Goal: Information Seeking & Learning: Check status

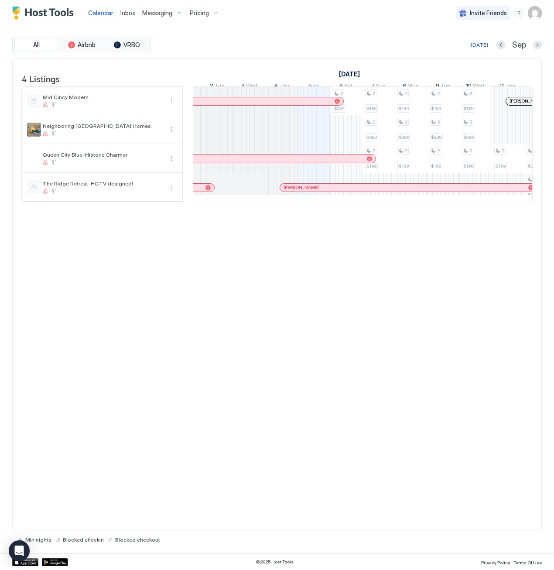
scroll to position [0, 374]
click at [297, 191] on div at bounding box center [297, 187] width 7 height 7
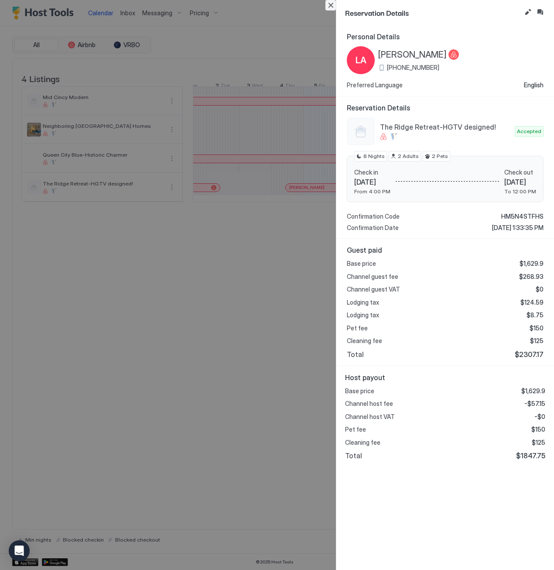
click at [329, 3] on button "Close" at bounding box center [331, 5] width 10 height 10
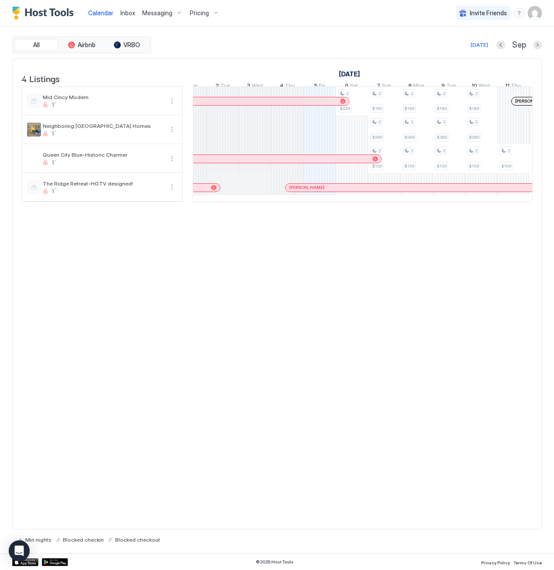
drag, startPoint x: 303, startPoint y: 214, endPoint x: 268, endPoint y: 210, distance: 35.5
click at [268, 210] on div "4 Listings [DATE] [DATE] [DATE] 21 Thu 22 Fri 23 Sat 24 Sun 25 Mon 26 Tue 27 We…" at bounding box center [277, 135] width 529 height 152
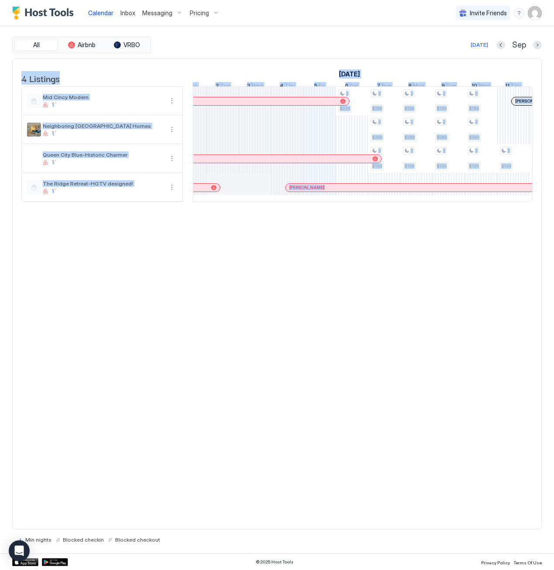
drag, startPoint x: 284, startPoint y: 215, endPoint x: 281, endPoint y: 211, distance: 5.0
click at [271, 211] on div "4 Listings [DATE] [DATE] [DATE] 21 Thu 22 Fri 23 Sat 24 Sun 25 Mon 26 Tue 27 We…" at bounding box center [277, 135] width 529 height 152
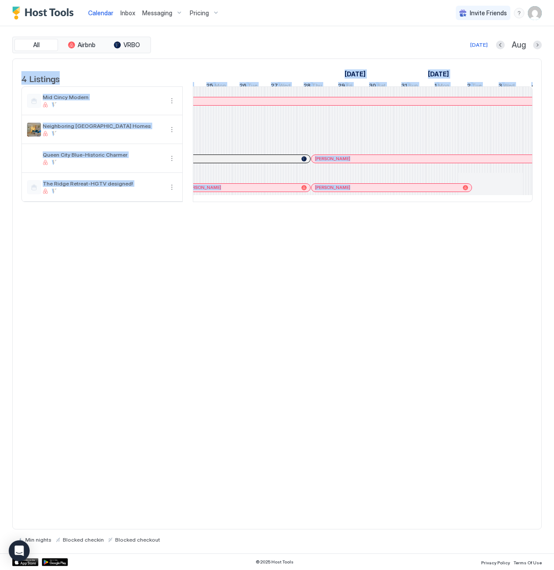
scroll to position [0, 167]
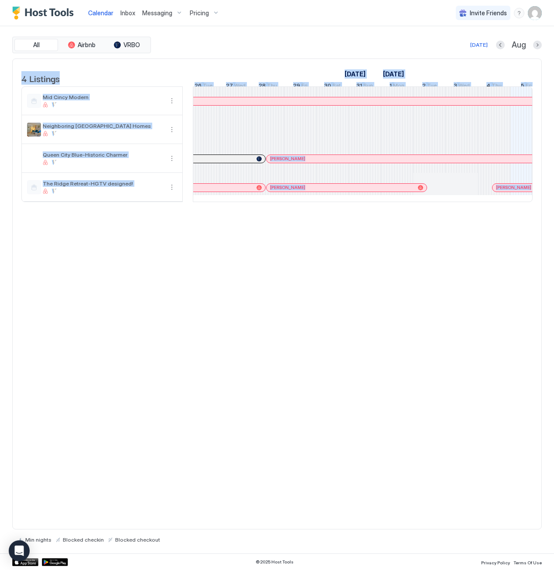
click at [271, 162] on div at bounding box center [271, 158] width 7 height 7
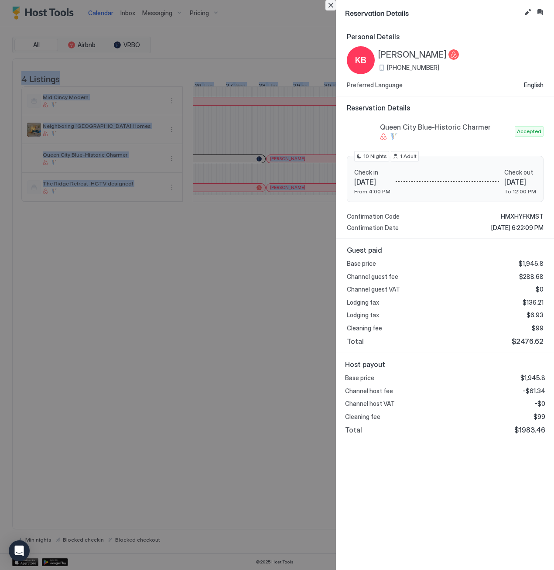
click at [331, 7] on button "Close" at bounding box center [331, 5] width 10 height 10
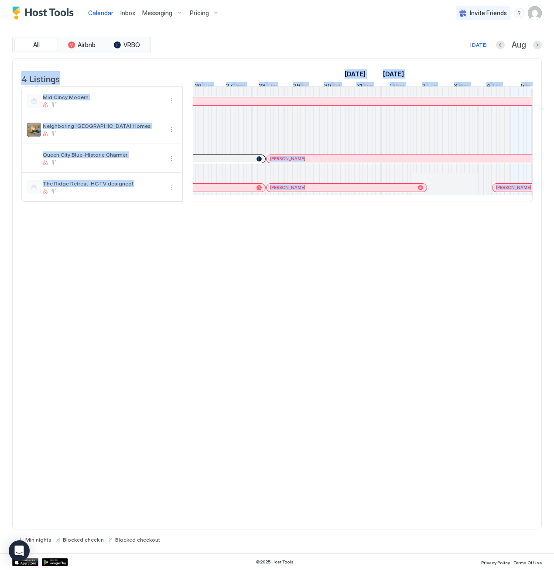
click at [272, 191] on div at bounding box center [272, 187] width 7 height 7
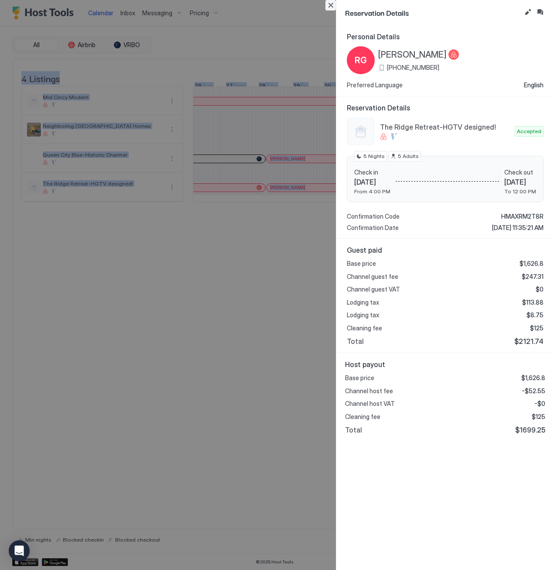
click at [330, 5] on button "Close" at bounding box center [331, 5] width 10 height 10
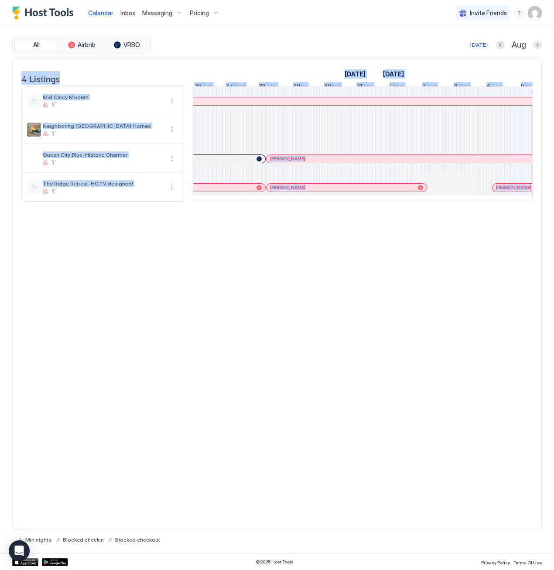
click at [275, 162] on div at bounding box center [275, 158] width 7 height 7
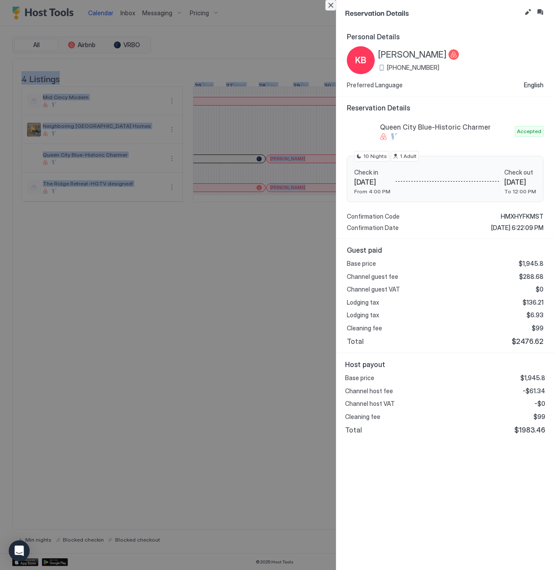
click at [333, 3] on button "Close" at bounding box center [331, 5] width 10 height 10
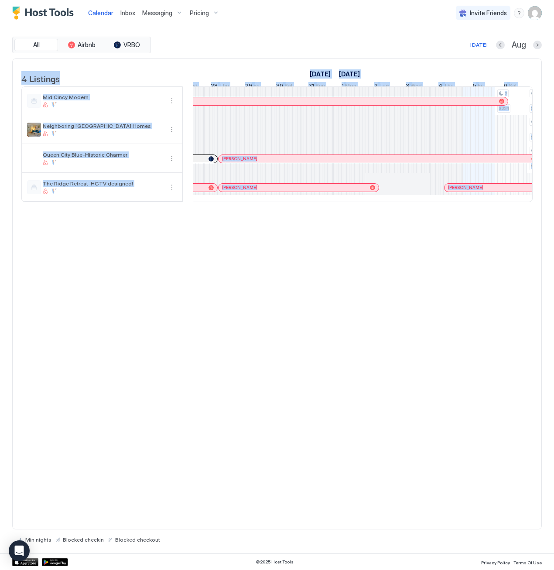
scroll to position [0, 202]
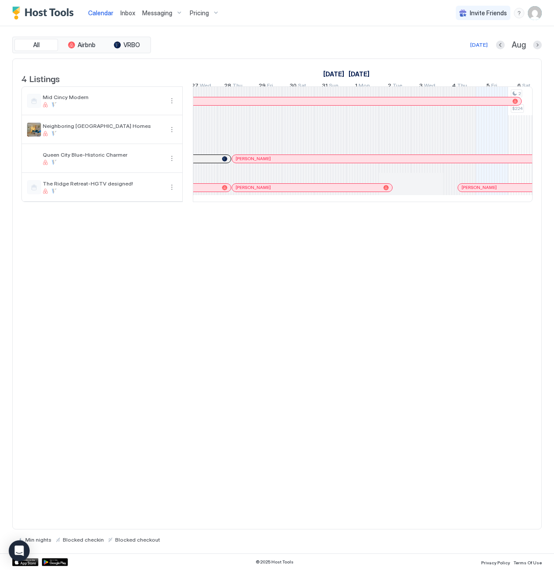
click at [246, 191] on div at bounding box center [246, 187] width 7 height 7
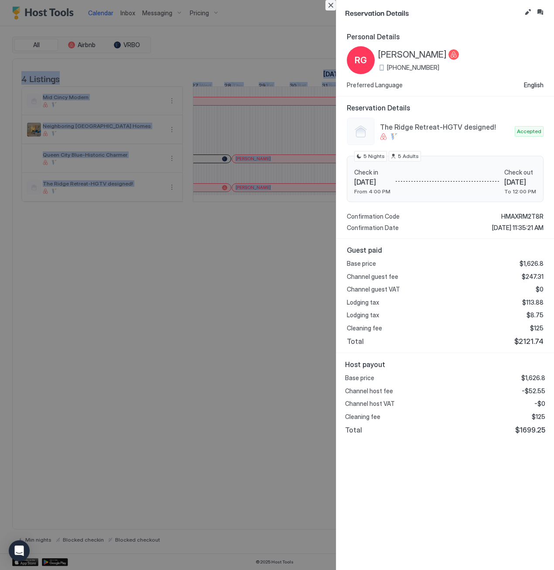
click at [333, 1] on button "Close" at bounding box center [331, 5] width 10 height 10
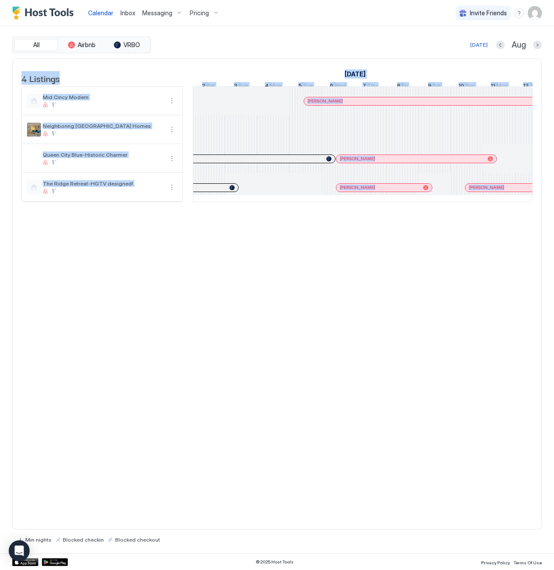
scroll to position [0, 381]
click at [350, 191] on div at bounding box center [350, 187] width 7 height 7
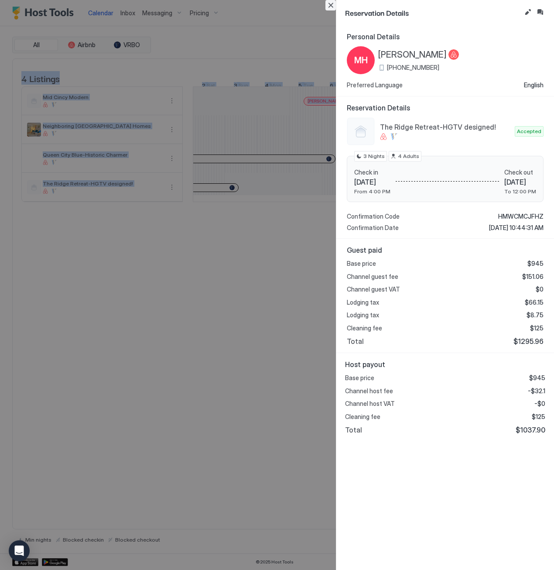
click at [331, 6] on button "Close" at bounding box center [331, 5] width 10 height 10
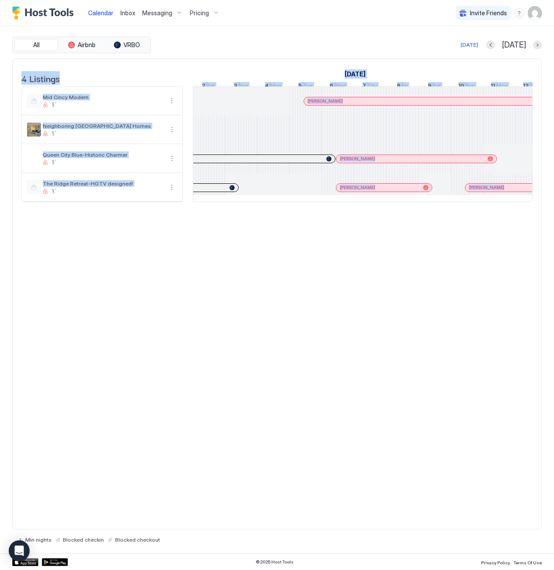
scroll to position [0, 429]
